Goal: Use online tool/utility: Utilize a website feature to perform a specific function

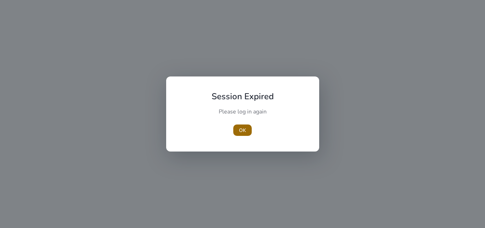
click at [243, 126] on span "OK" at bounding box center [242, 129] width 7 height 7
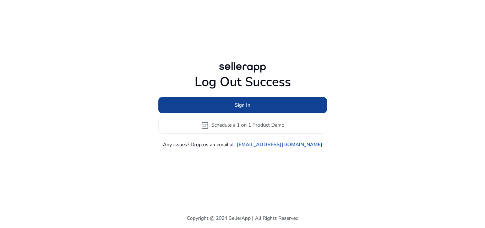
click at [238, 99] on span at bounding box center [242, 104] width 169 height 17
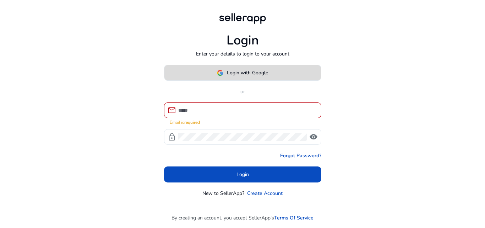
click at [237, 76] on span "Login with Google" at bounding box center [247, 72] width 41 height 7
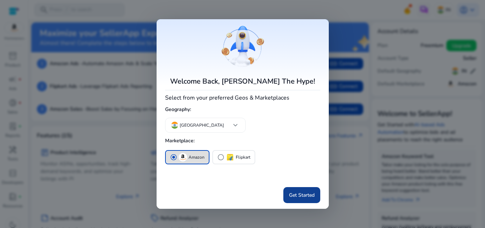
click at [301, 194] on span "Get Started" at bounding box center [302, 194] width 26 height 7
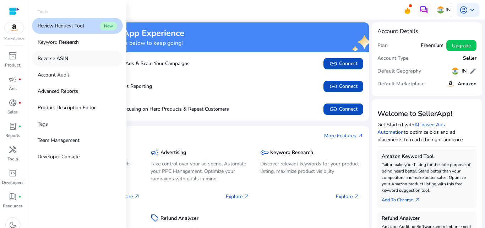
click at [65, 51] on link "Reverse ASIN" at bounding box center [77, 58] width 91 height 16
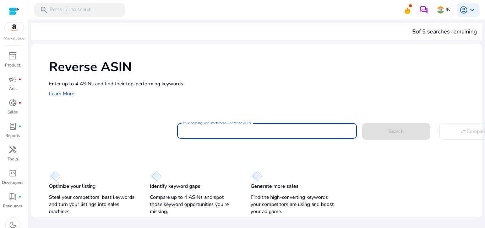
click at [197, 130] on input "Your next big win starts here—enter an ASIN" at bounding box center [267, 131] width 168 height 8
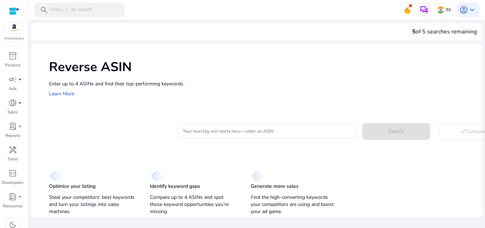
click at [205, 107] on div "Reverse ASIN Enter up to 4 ASINs and find their top-performing keywords. Learn …" at bounding box center [256, 78] width 451 height 68
